Goal: Navigation & Orientation: Find specific page/section

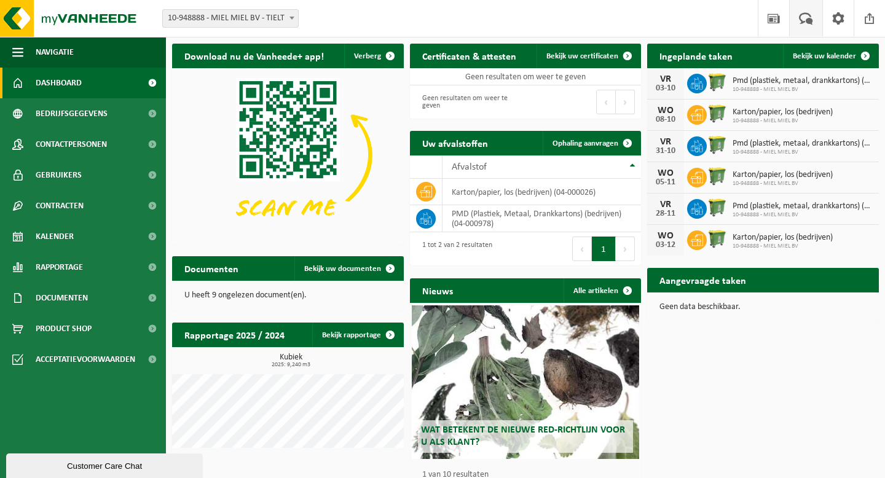
click at [805, 15] on span at bounding box center [805, 18] width 20 height 36
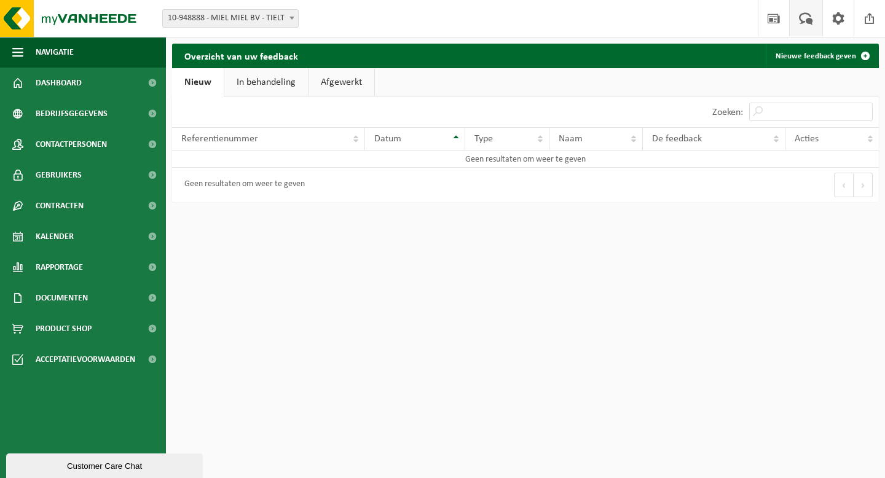
click at [111, 468] on div "Customer Care Chat" at bounding box center [104, 465] width 178 height 9
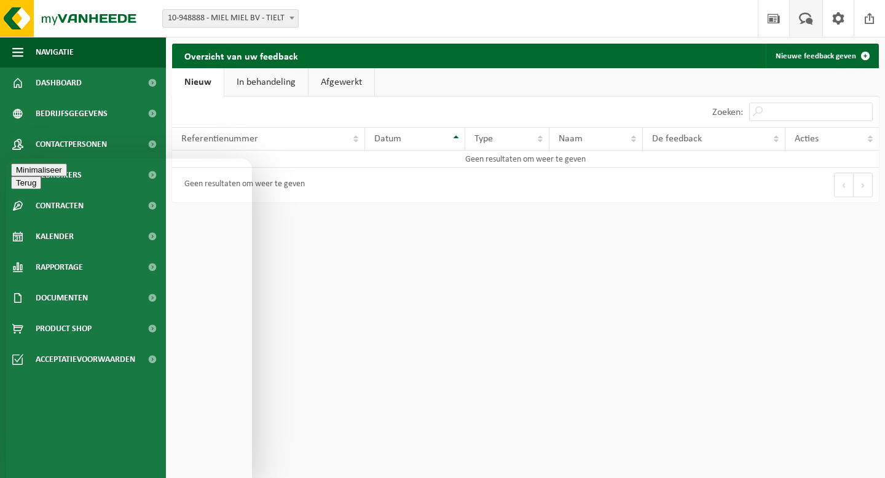
click at [497, 257] on html "Vestiging: 10-948888 - MIEL MIEL BV - TIELT 10-948888 - MIEL MIEL BV - TIELT We…" at bounding box center [442, 239] width 885 height 478
click at [67, 174] on button "Minimaliseer" at bounding box center [39, 169] width 56 height 13
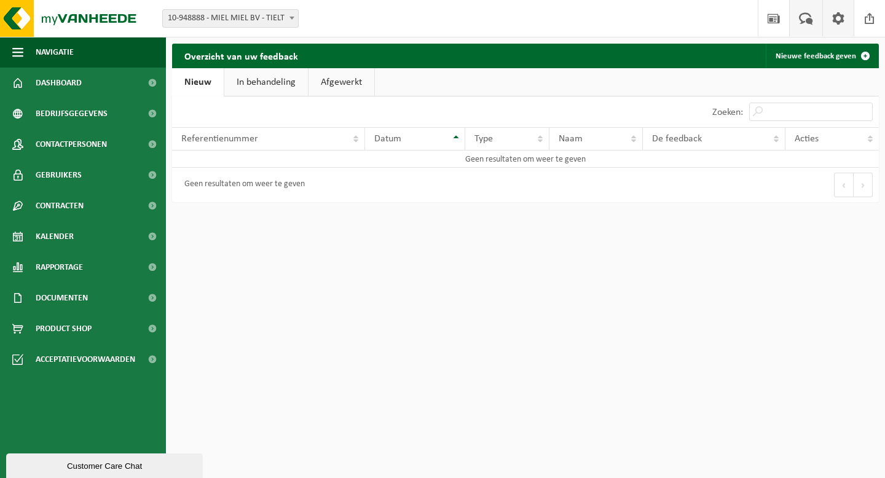
click at [835, 25] on span at bounding box center [838, 18] width 18 height 36
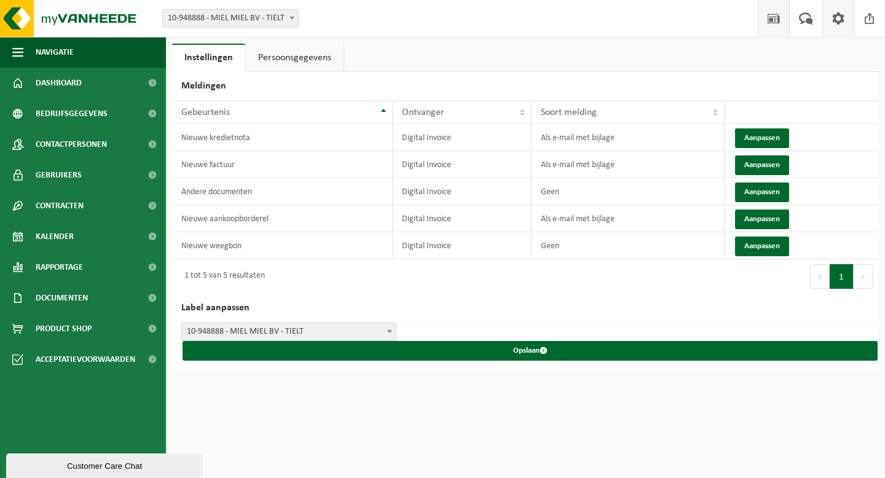
click at [780, 23] on span at bounding box center [773, 18] width 18 height 36
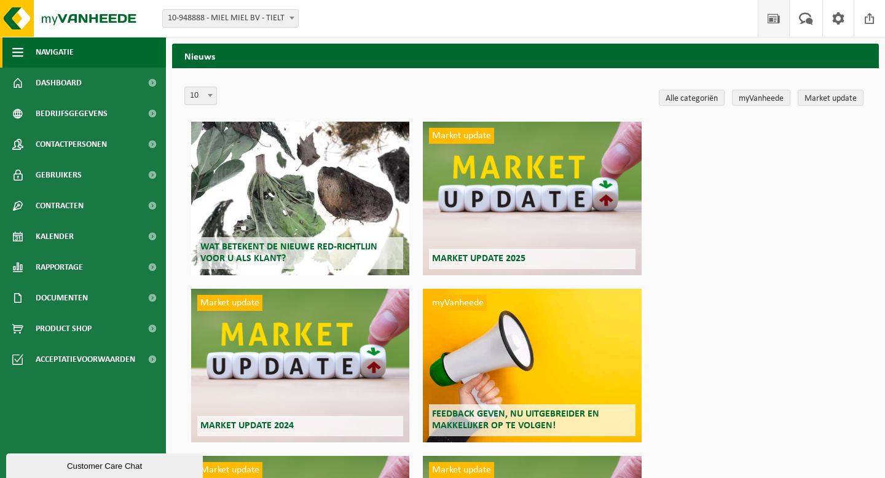
click at [95, 66] on button "Navigatie" at bounding box center [83, 52] width 166 height 31
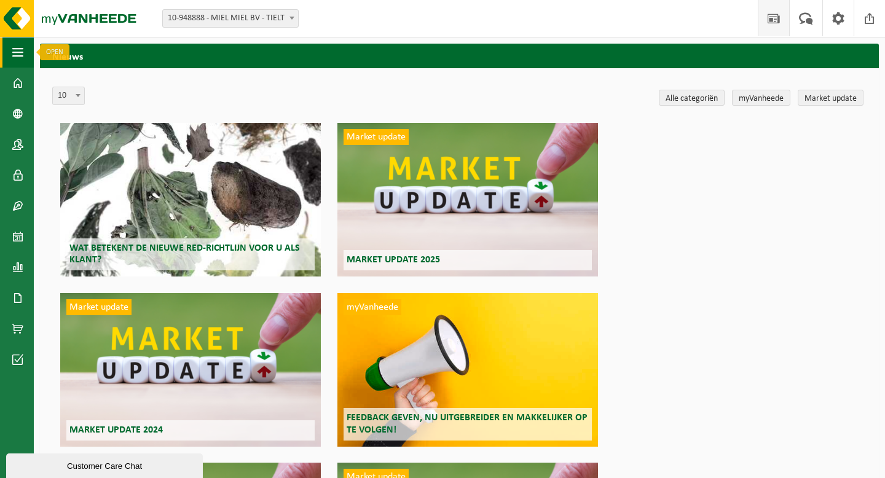
click at [22, 50] on span "button" at bounding box center [17, 52] width 11 height 31
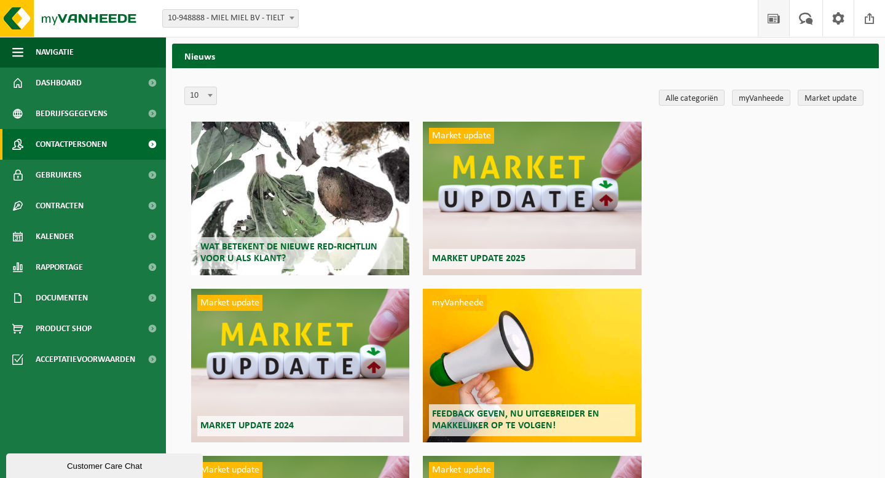
click at [76, 149] on span "Contactpersonen" at bounding box center [71, 144] width 71 height 31
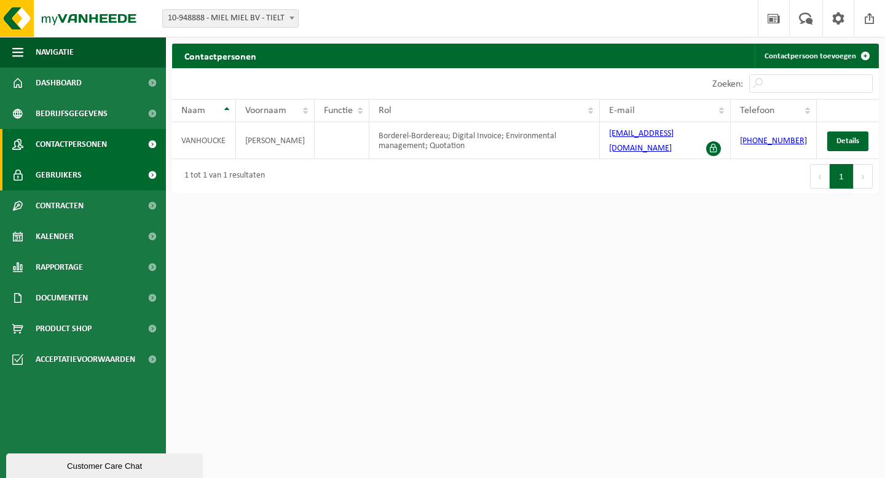
click at [50, 165] on span "Gebruikers" at bounding box center [59, 175] width 46 height 31
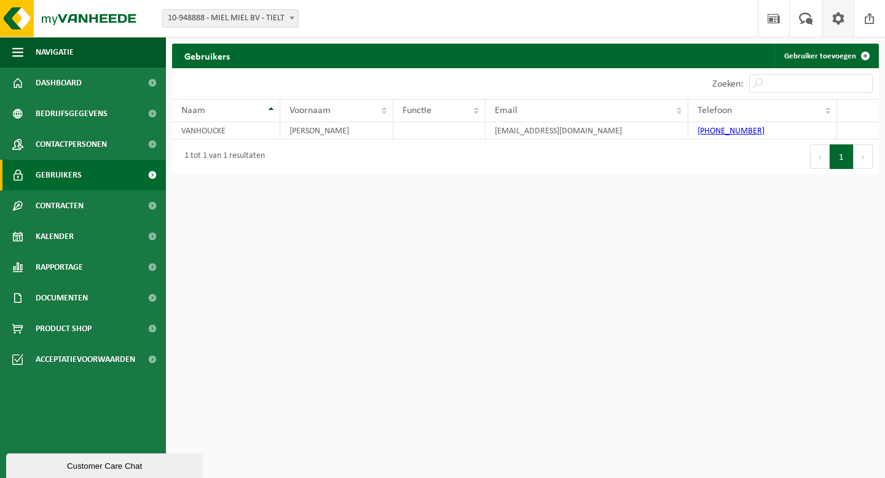
click at [833, 18] on span at bounding box center [838, 18] width 18 height 36
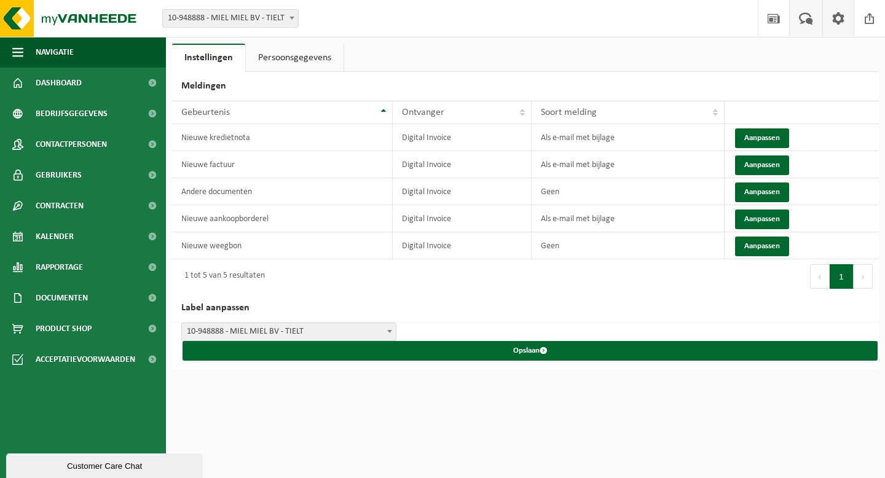
click at [809, 18] on span at bounding box center [805, 18] width 20 height 36
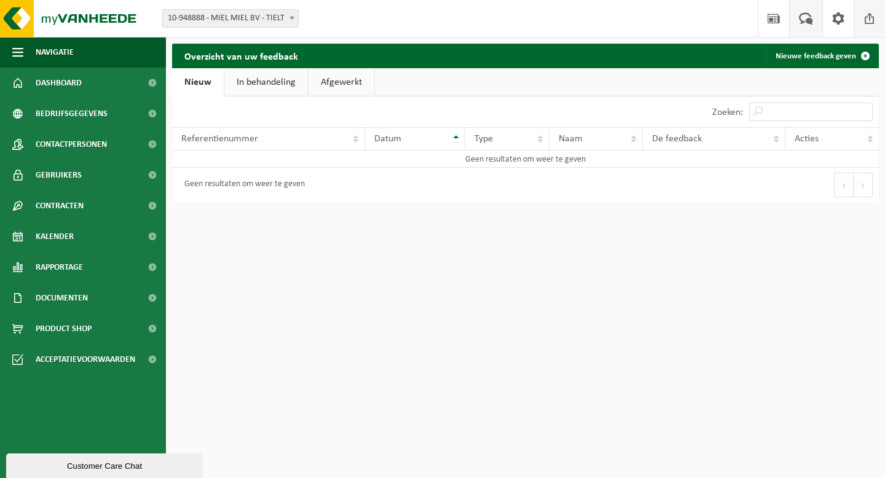
click at [866, 21] on span at bounding box center [869, 18] width 18 height 36
